Goal: Information Seeking & Learning: Learn about a topic

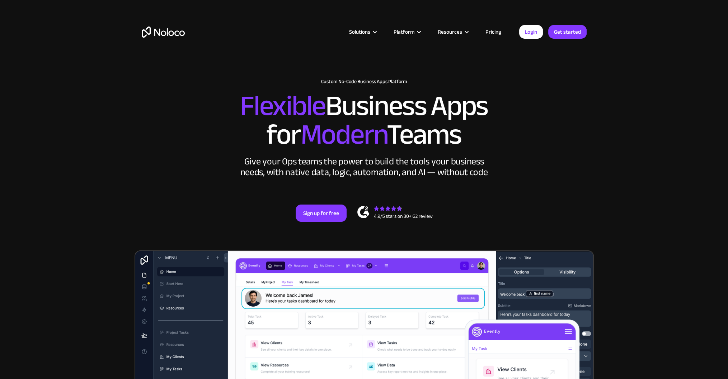
click at [494, 34] on link "Pricing" at bounding box center [493, 31] width 34 height 9
